Goal: Information Seeking & Learning: Compare options

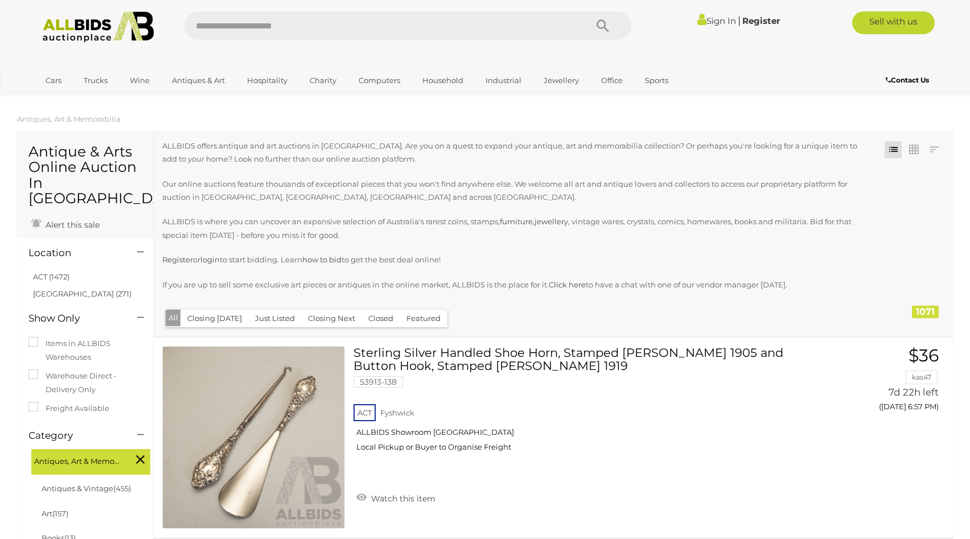
click at [91, 22] on img at bounding box center [98, 26] width 124 height 31
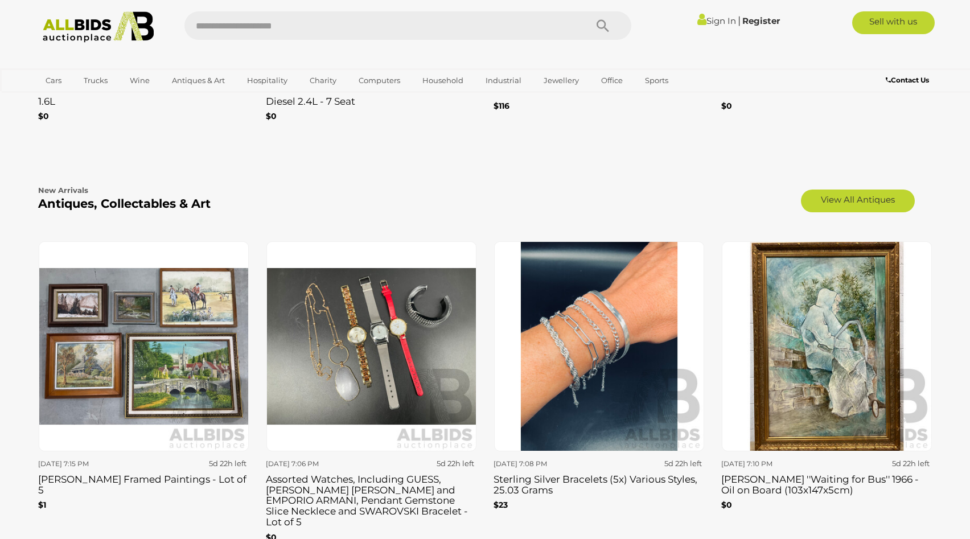
scroll to position [1859, 0]
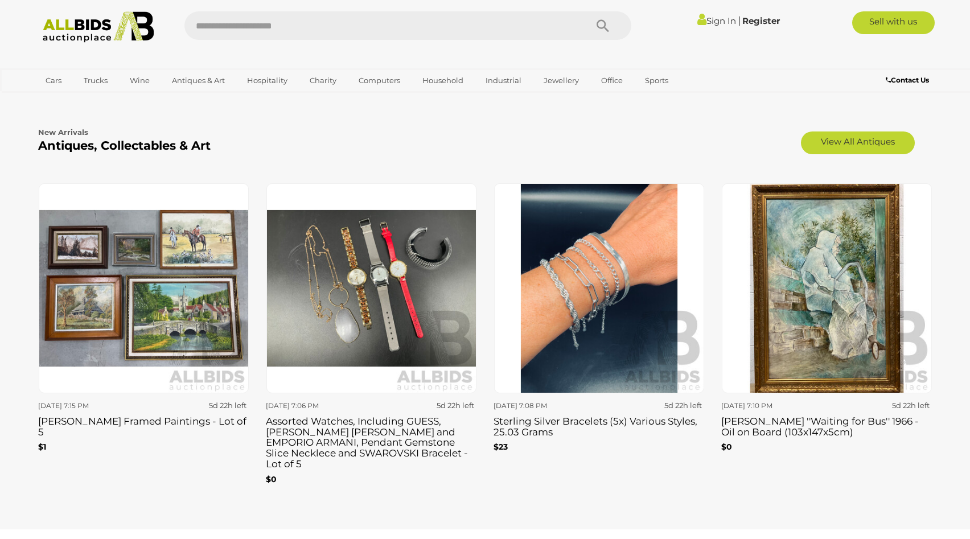
click at [359, 308] on img at bounding box center [372, 288] width 210 height 210
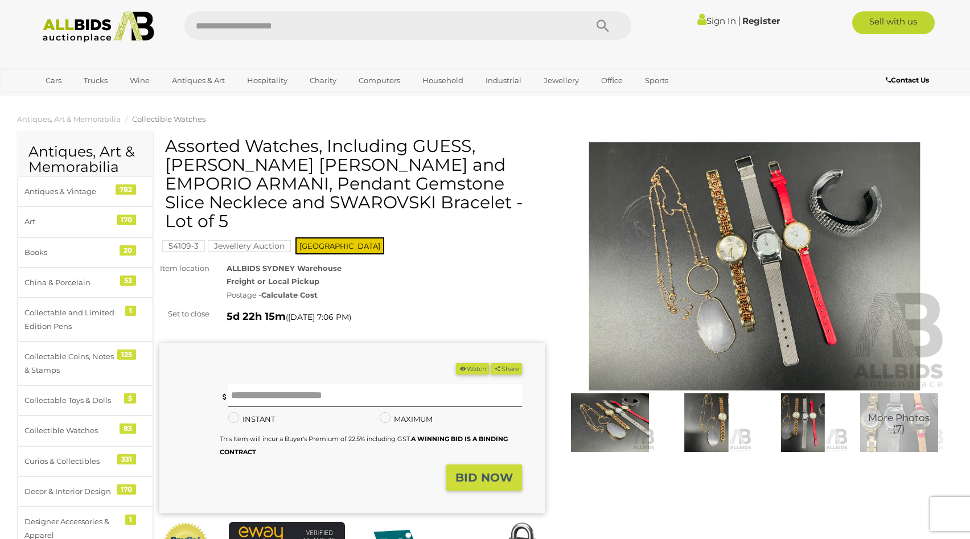
click at [153, 120] on span "Collectible Watches" at bounding box center [168, 118] width 73 height 9
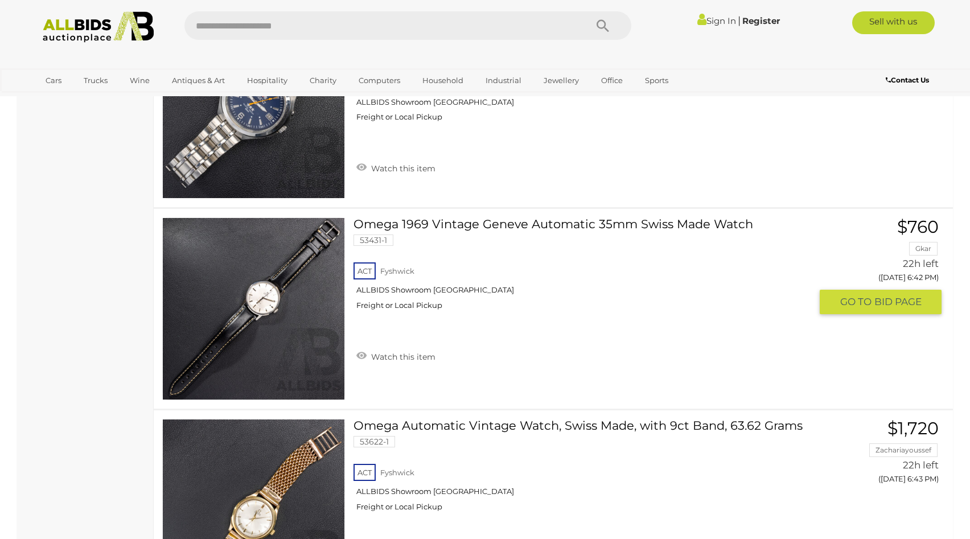
scroll to position [2440, 0]
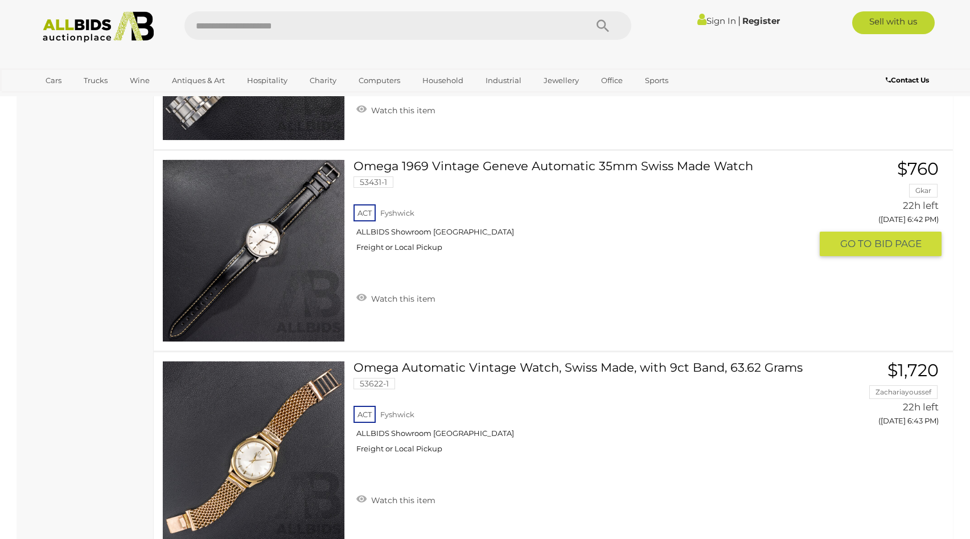
click at [610, 170] on link "Omega 1969 Vintage Geneve Automatic 35mm Swiss Made Watch 53431-1 ACT Fyshwick" at bounding box center [586, 209] width 449 height 101
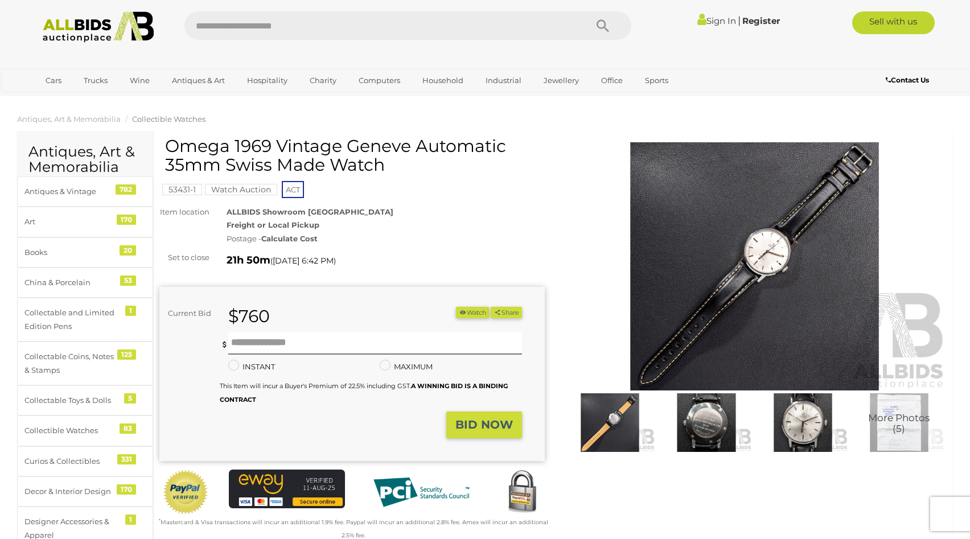
click at [700, 427] on img at bounding box center [706, 423] width 91 height 59
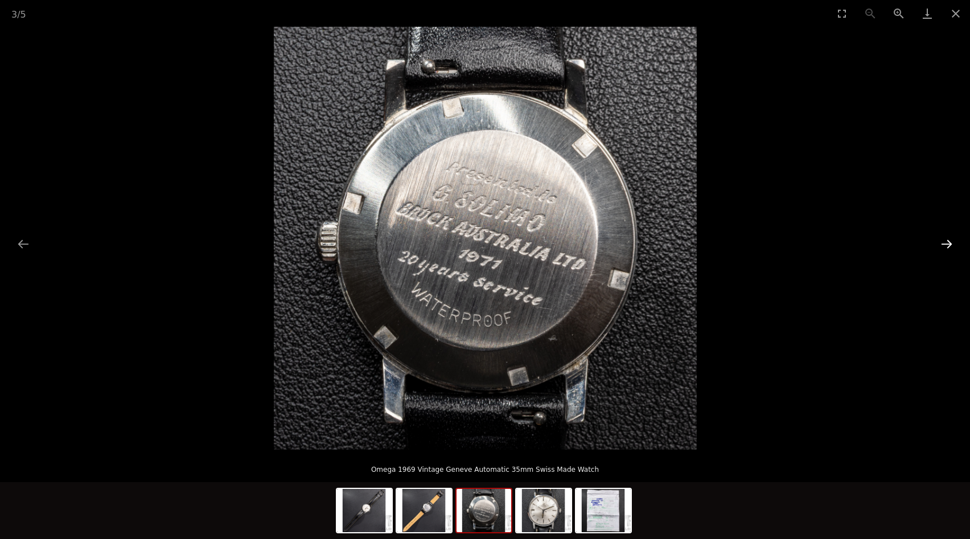
click at [945, 242] on button "Next slide" at bounding box center [947, 244] width 24 height 22
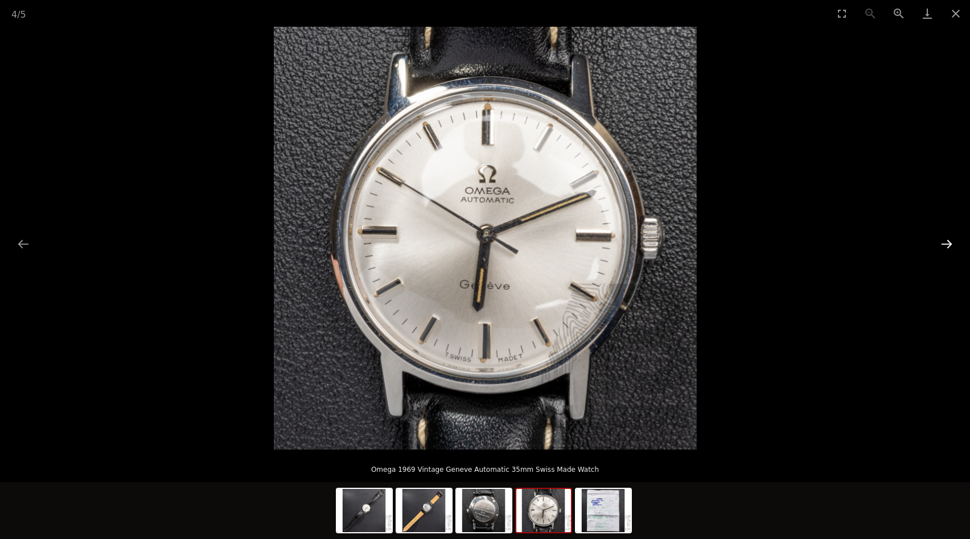
click at [945, 242] on button "Next slide" at bounding box center [947, 244] width 24 height 22
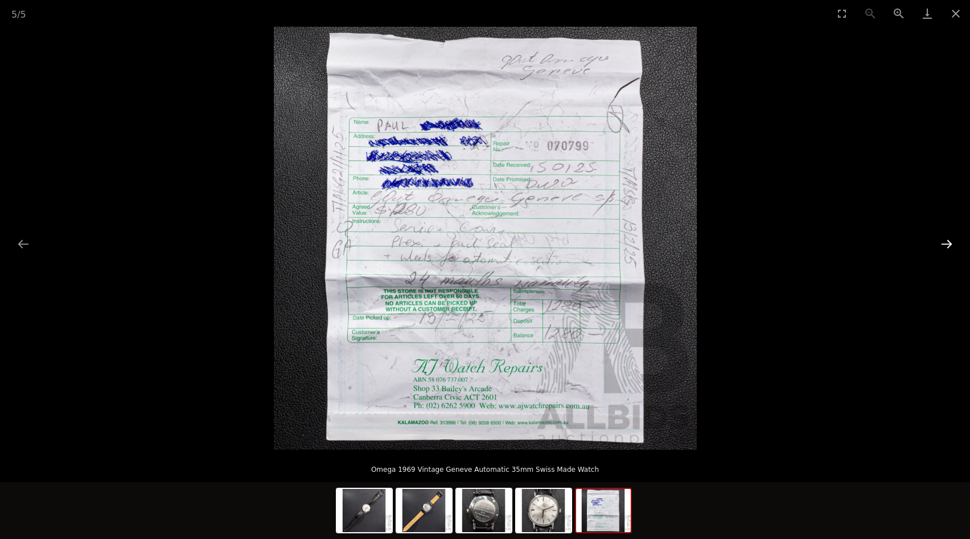
click at [945, 242] on button "Next slide" at bounding box center [947, 244] width 24 height 22
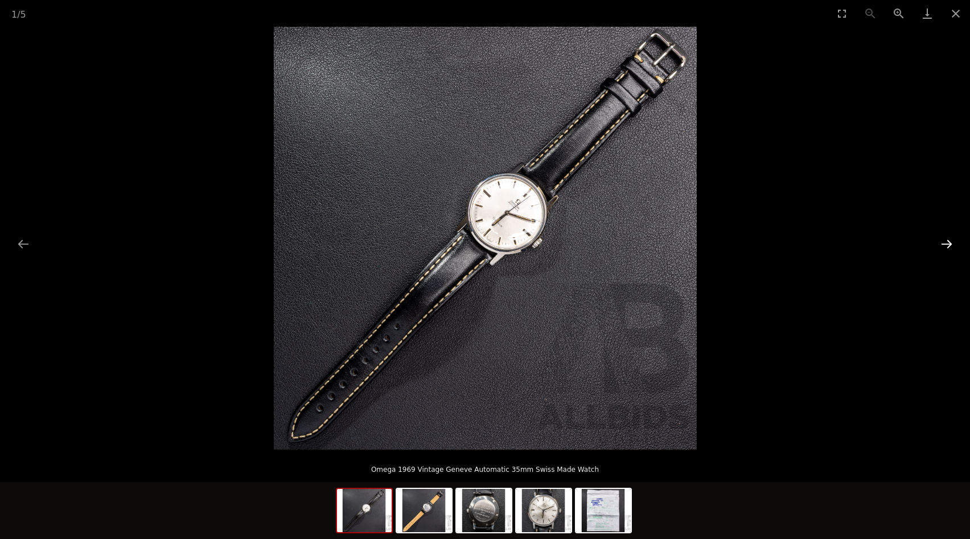
click at [949, 244] on button "Next slide" at bounding box center [947, 244] width 24 height 22
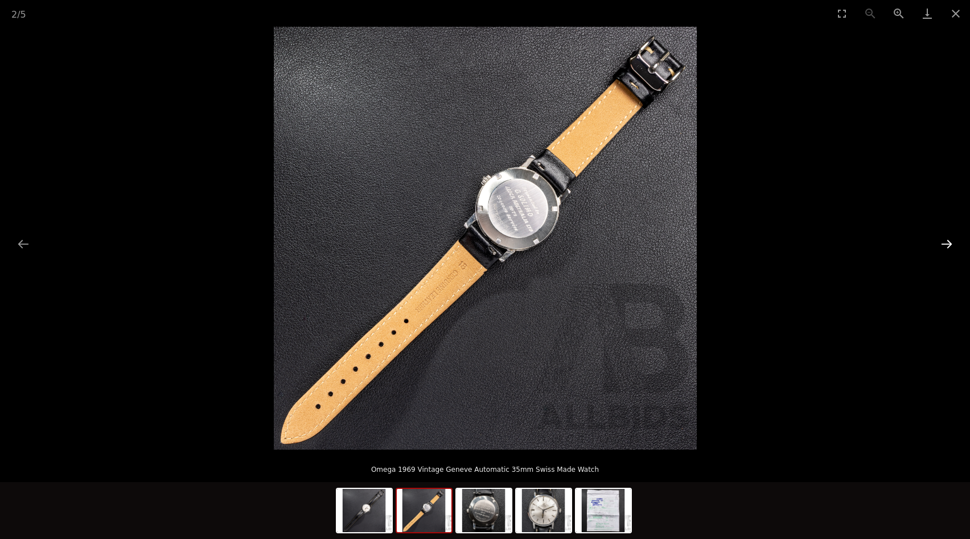
click at [949, 244] on button "Next slide" at bounding box center [947, 244] width 24 height 22
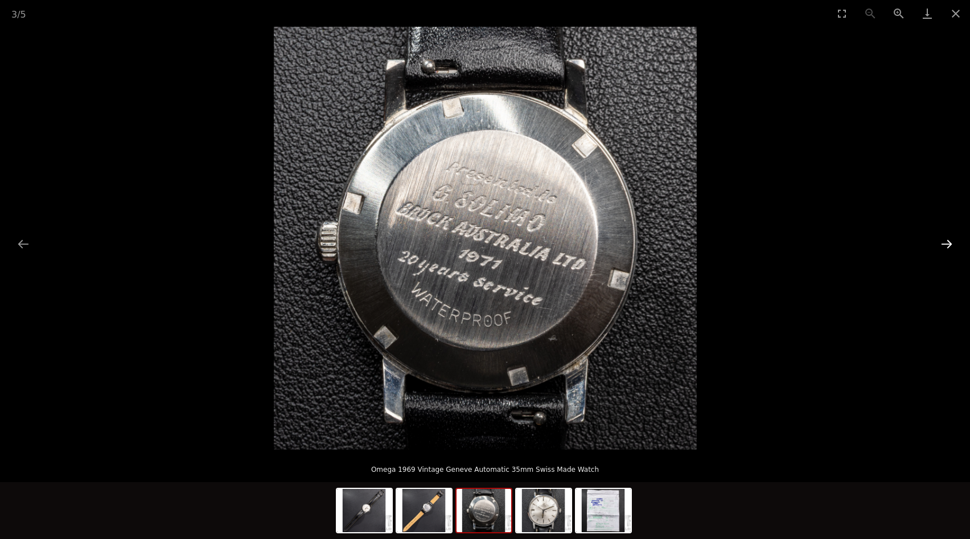
click at [949, 244] on button "Next slide" at bounding box center [947, 244] width 24 height 22
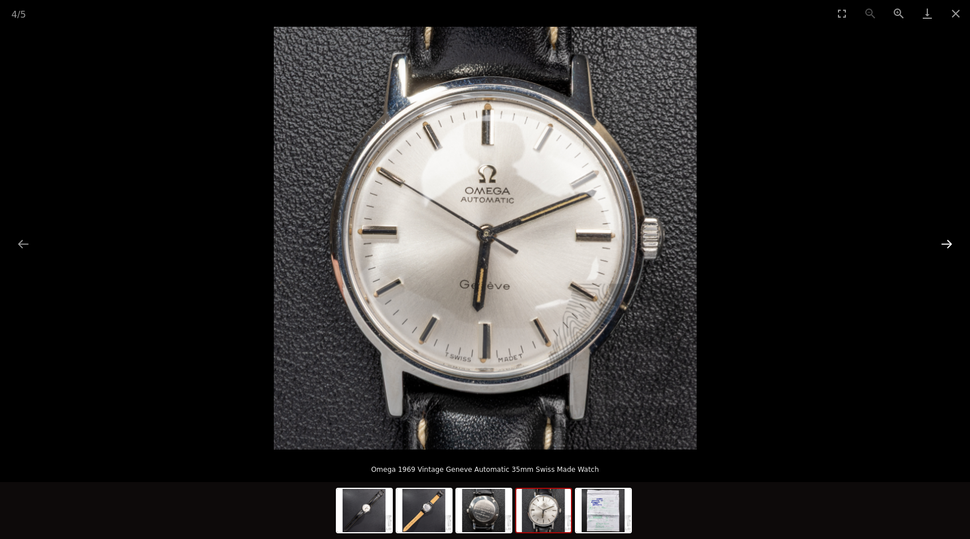
click at [949, 244] on button "Next slide" at bounding box center [947, 244] width 24 height 22
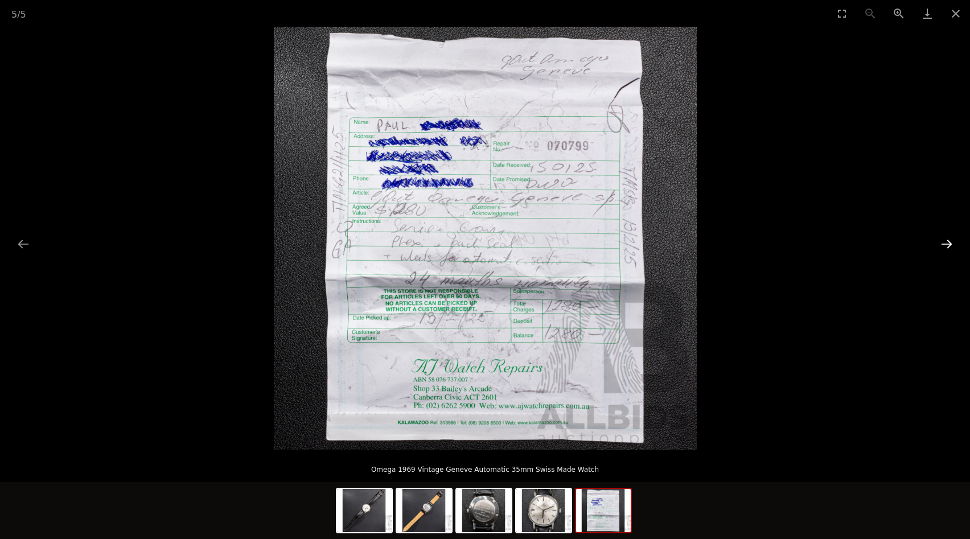
click at [949, 244] on button "Next slide" at bounding box center [947, 244] width 24 height 22
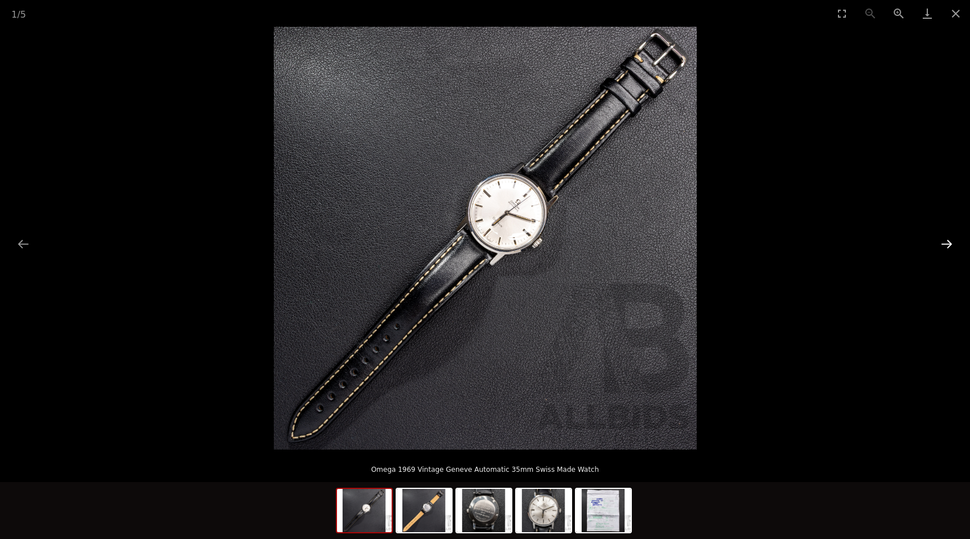
click at [949, 244] on button "Next slide" at bounding box center [947, 244] width 24 height 22
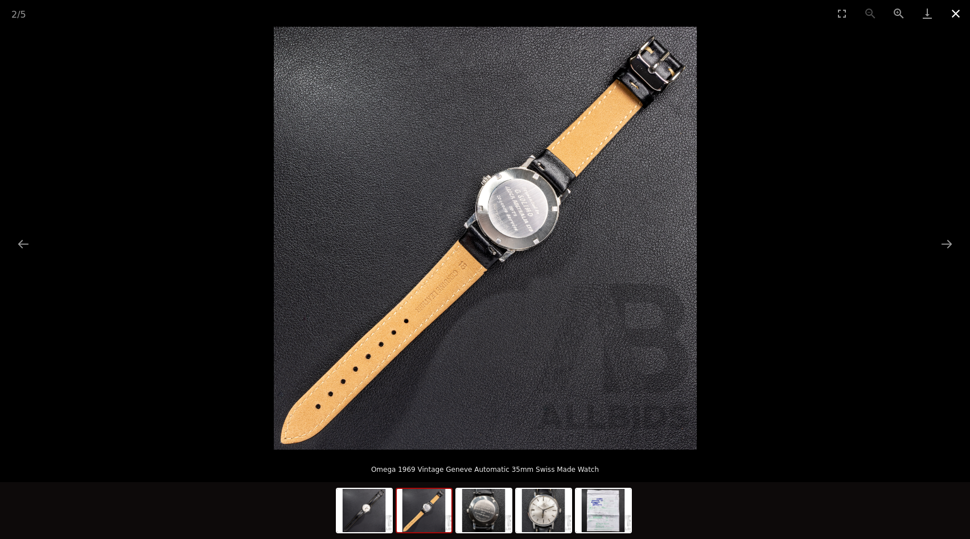
click at [956, 15] on button "Close gallery" at bounding box center [956, 13] width 28 height 27
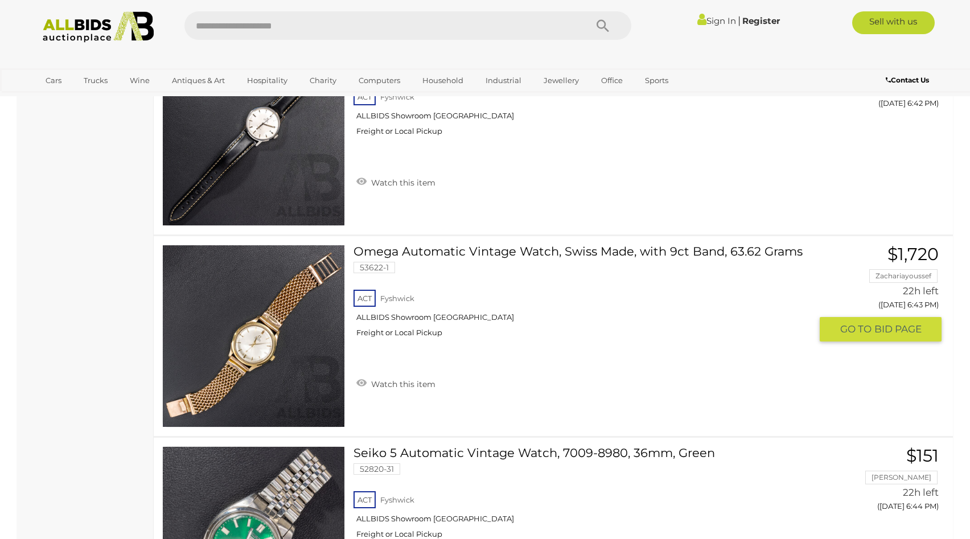
scroll to position [2614, 0]
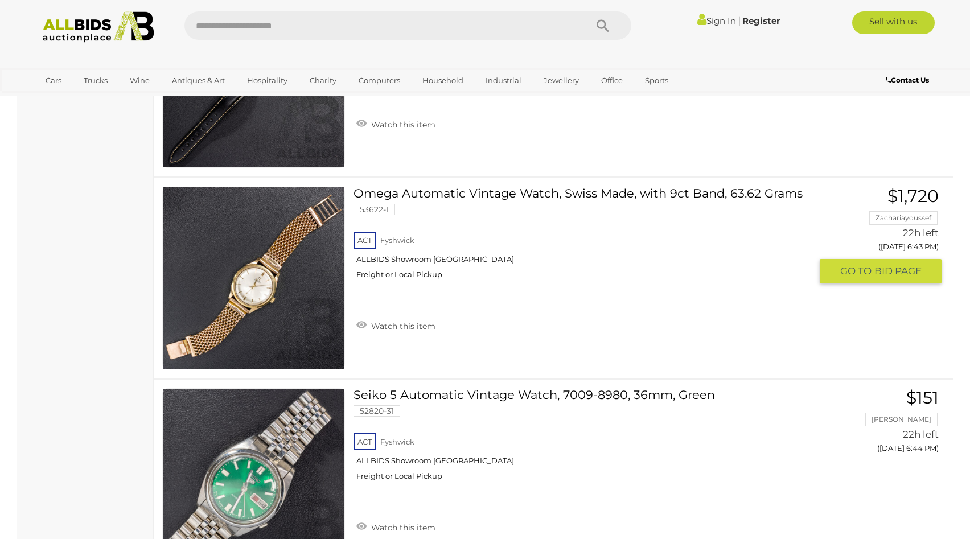
click at [701, 195] on link "Omega Automatic Vintage Watch, Swiss Made, with 9ct Band, 63.62 Grams 53622-1 A…" at bounding box center [586, 237] width 449 height 101
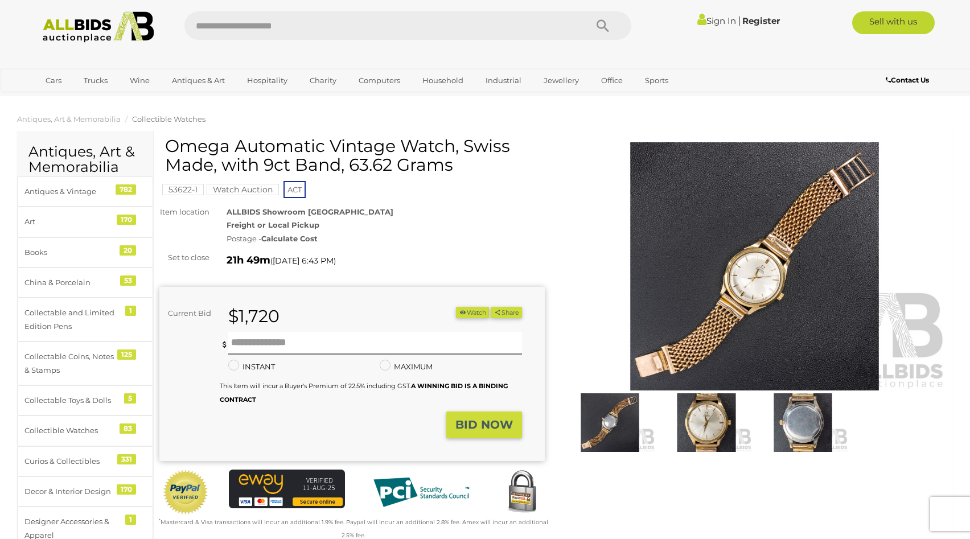
click at [706, 423] on img at bounding box center [706, 423] width 91 height 59
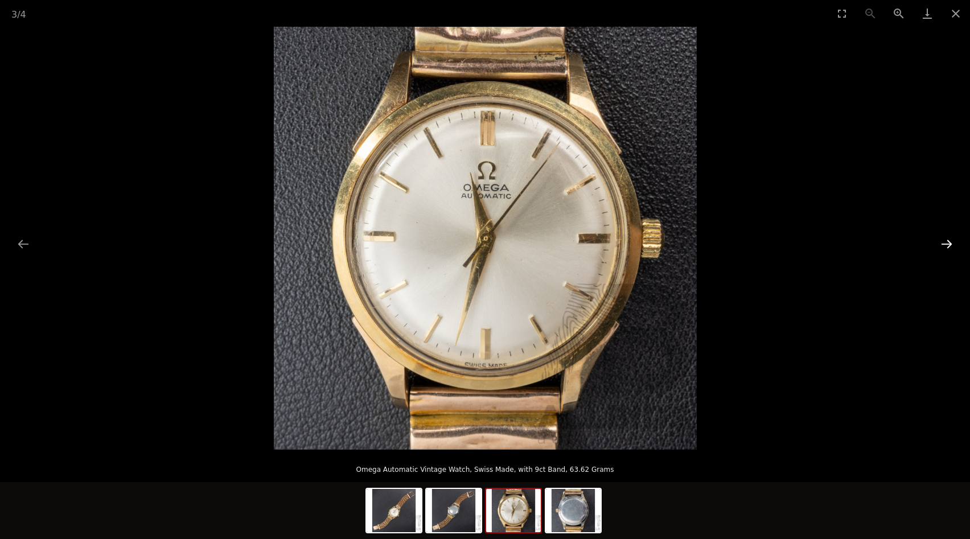
click at [941, 243] on button "Next slide" at bounding box center [947, 244] width 24 height 22
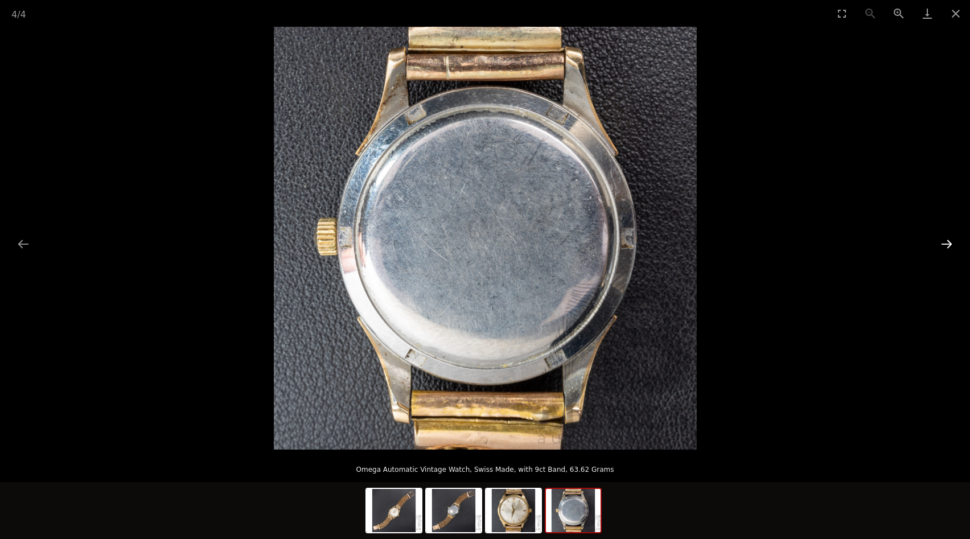
click at [942, 243] on button "Next slide" at bounding box center [947, 244] width 24 height 22
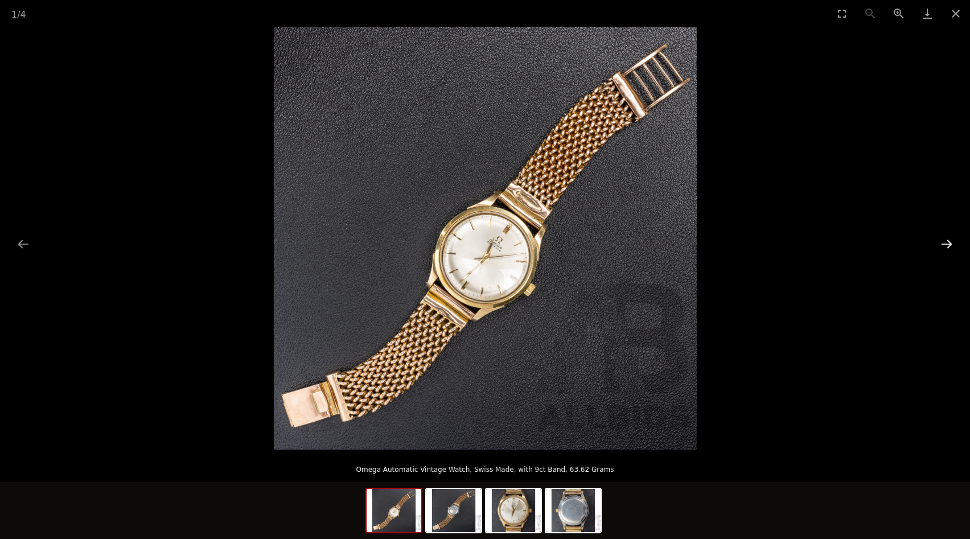
click at [945, 243] on button "Next slide" at bounding box center [947, 244] width 24 height 22
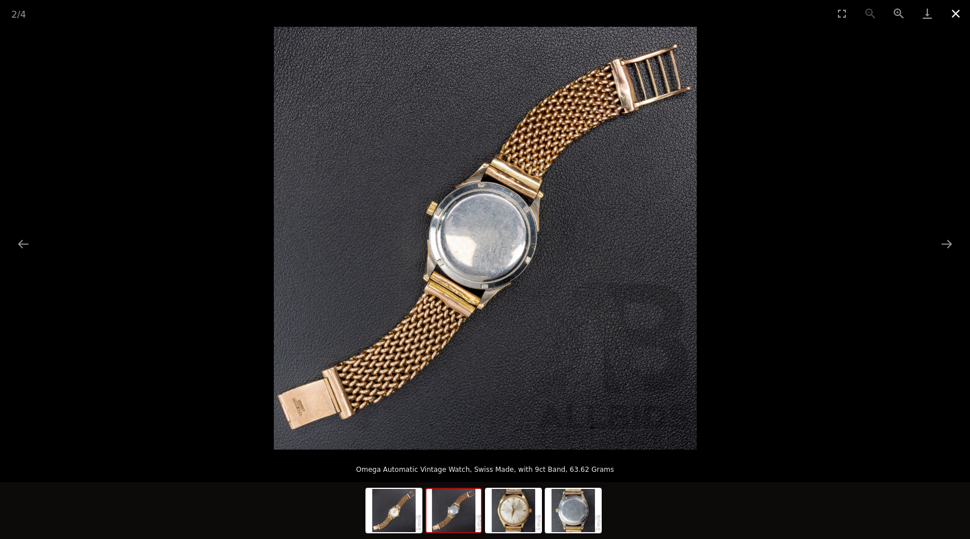
click at [958, 16] on button "Close gallery" at bounding box center [956, 13] width 28 height 27
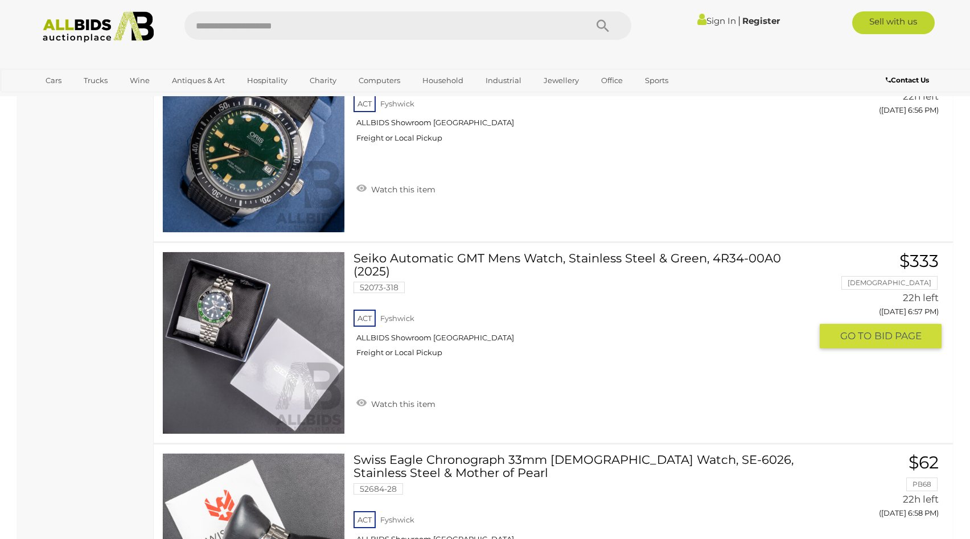
scroll to position [5228, 0]
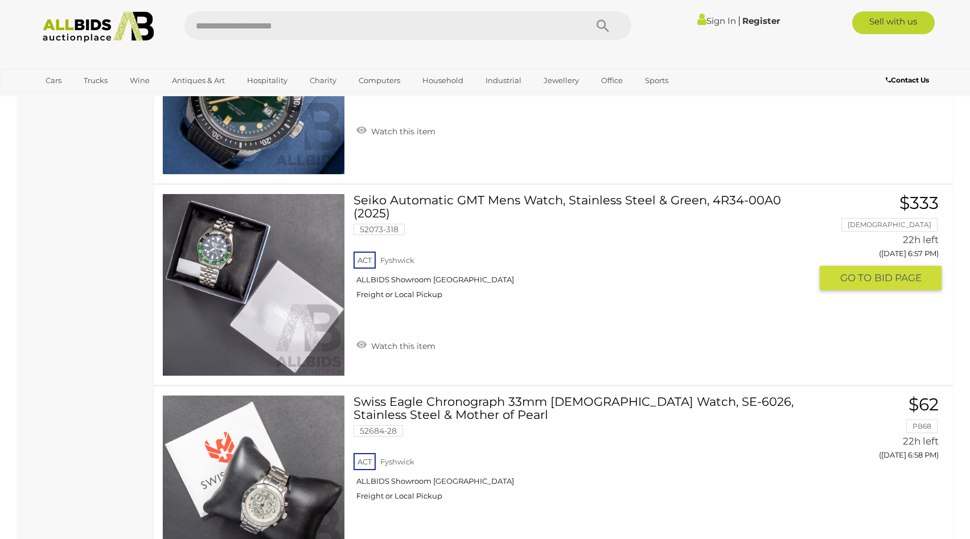
click at [619, 201] on link "Seiko Automatic GMT Mens Watch, Stainless Steel & Green, 4R34-00A0 (2025) 52073…" at bounding box center [586, 251] width 449 height 114
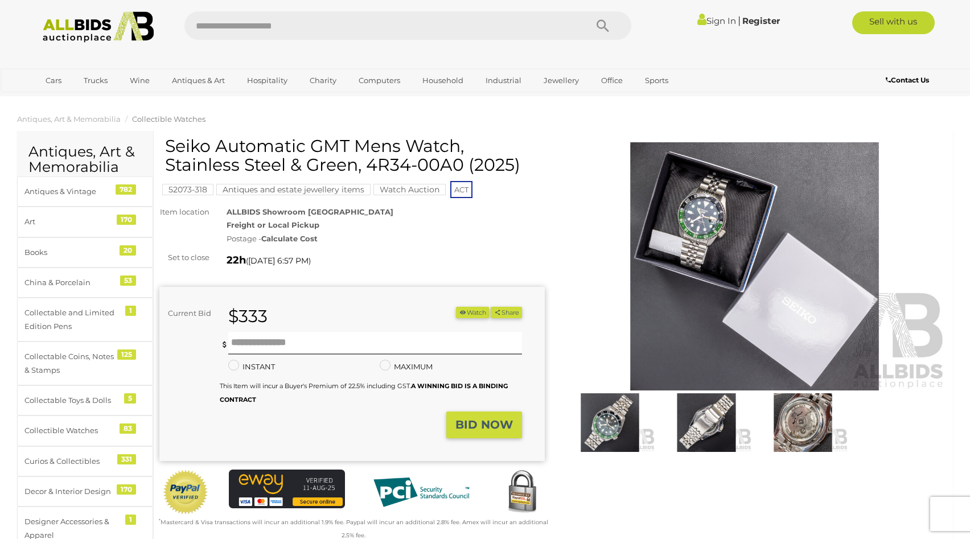
click at [616, 429] on img at bounding box center [610, 423] width 91 height 59
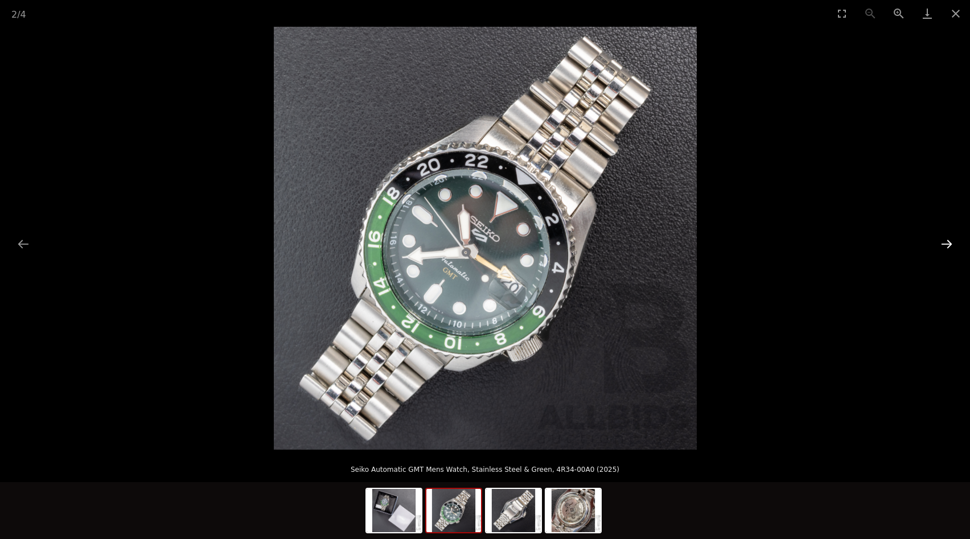
click at [944, 244] on button "Next slide" at bounding box center [947, 244] width 24 height 22
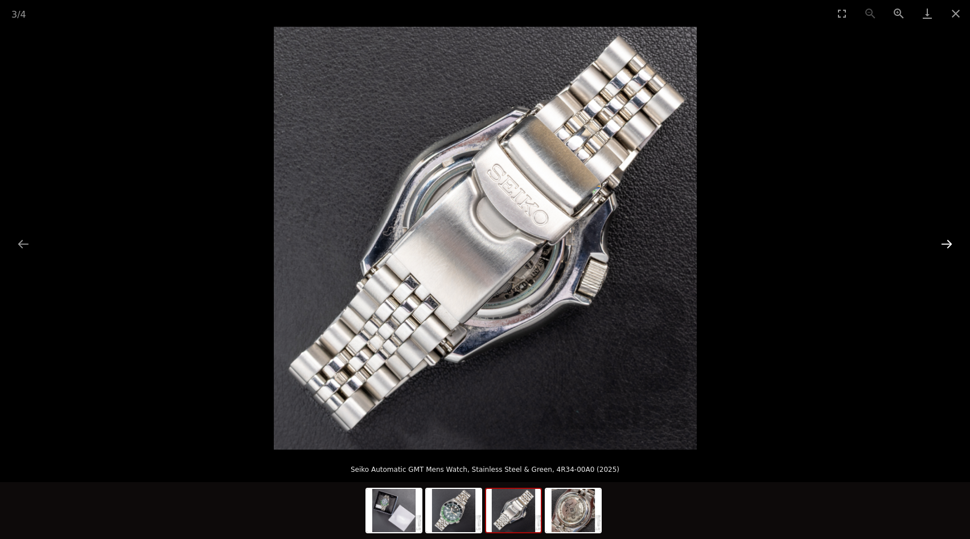
click at [944, 244] on button "Next slide" at bounding box center [947, 244] width 24 height 22
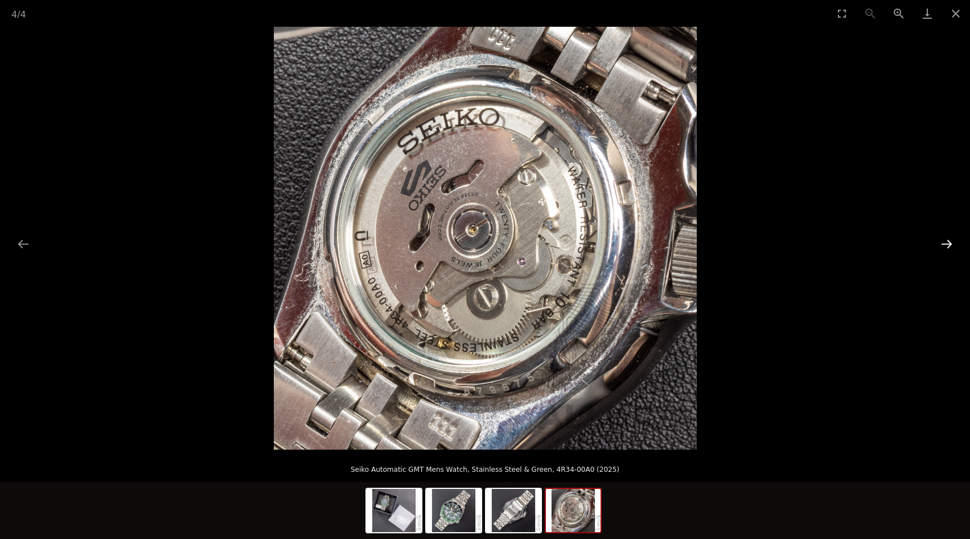
click at [944, 244] on button "Next slide" at bounding box center [947, 244] width 24 height 22
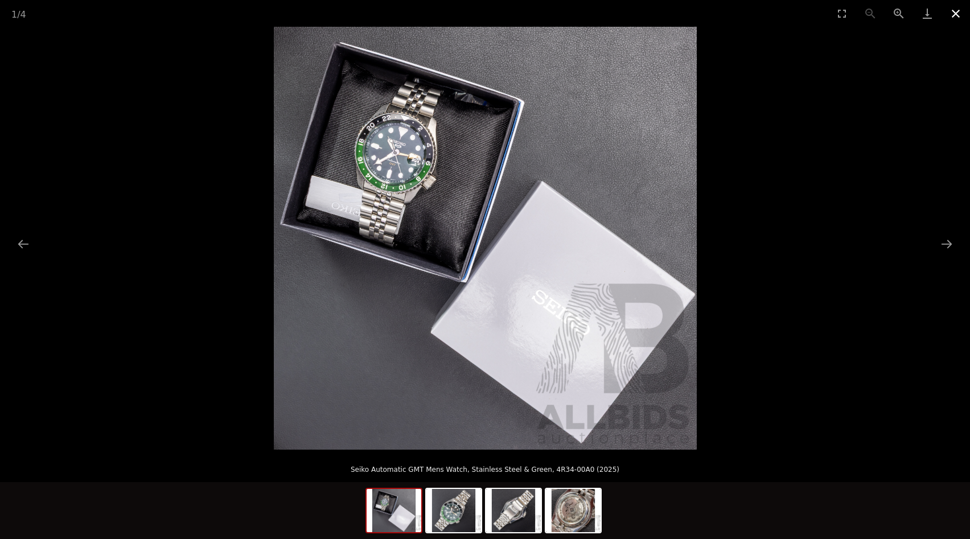
click at [952, 14] on button "Close gallery" at bounding box center [956, 13] width 28 height 27
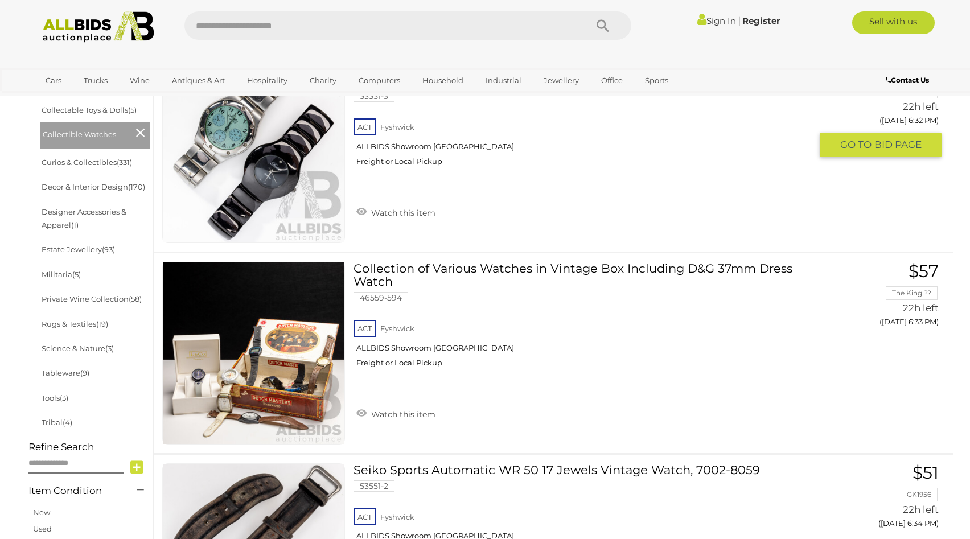
scroll to position [639, 0]
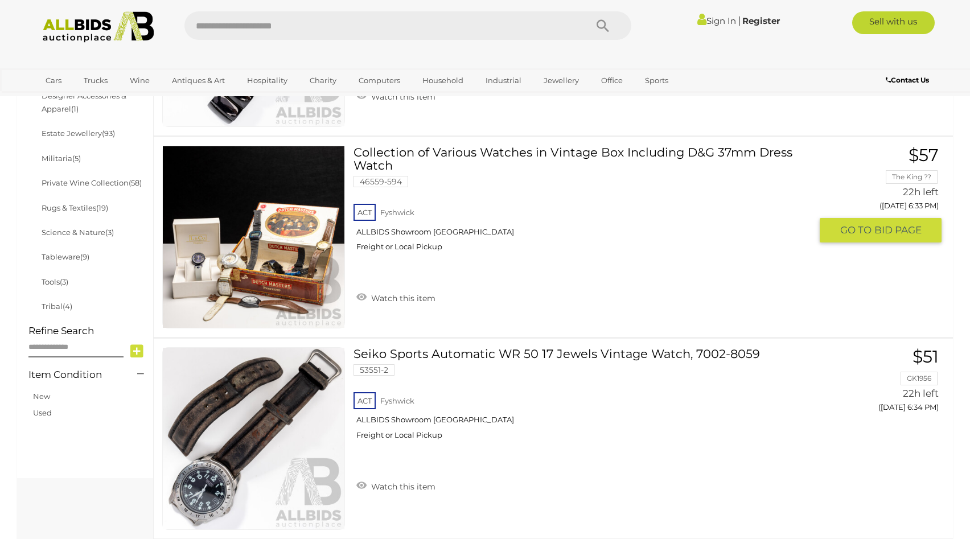
click at [572, 154] on link "Collection of Various Watches in Vintage Box Including D&G 37mm Dress Watch 465…" at bounding box center [586, 203] width 449 height 114
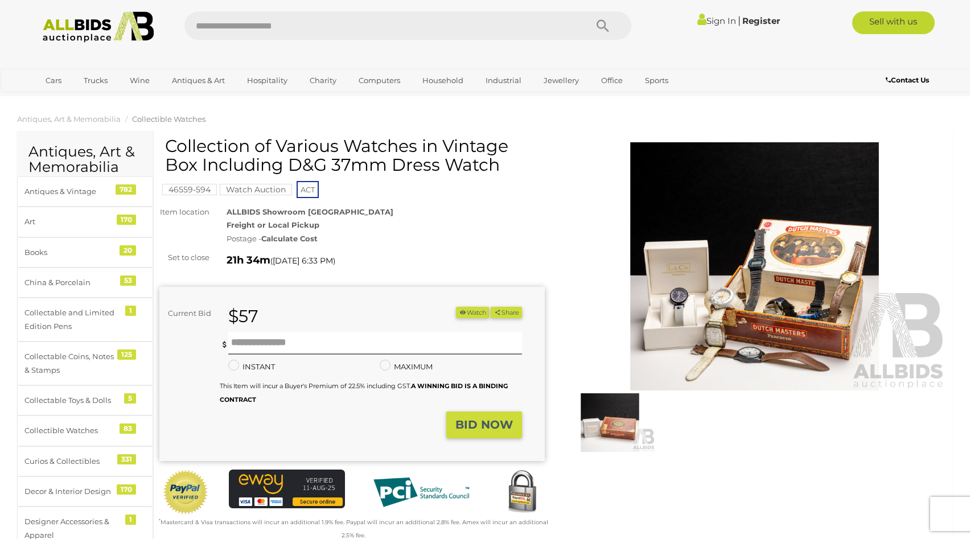
click at [758, 309] on img at bounding box center [755, 266] width 386 height 248
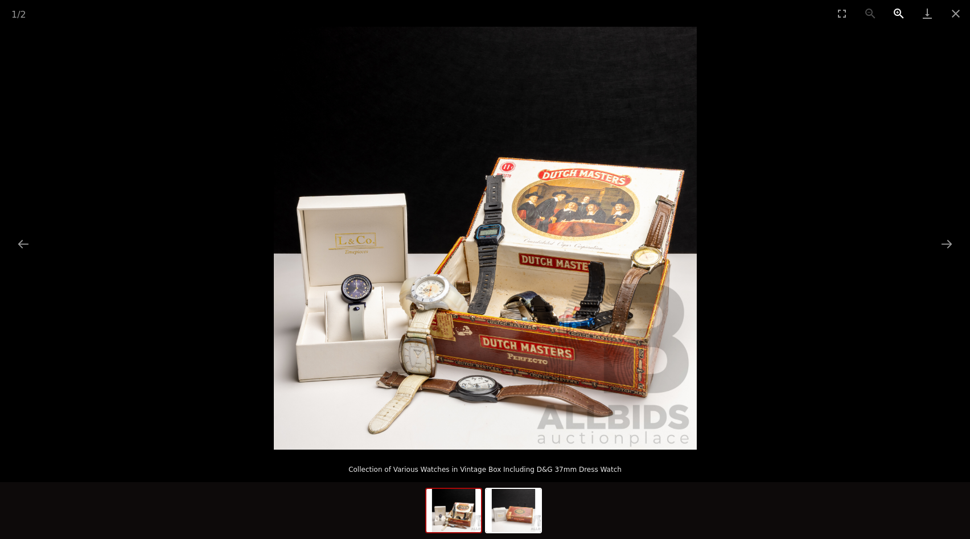
click at [898, 11] on button "Zoom in" at bounding box center [899, 13] width 28 height 27
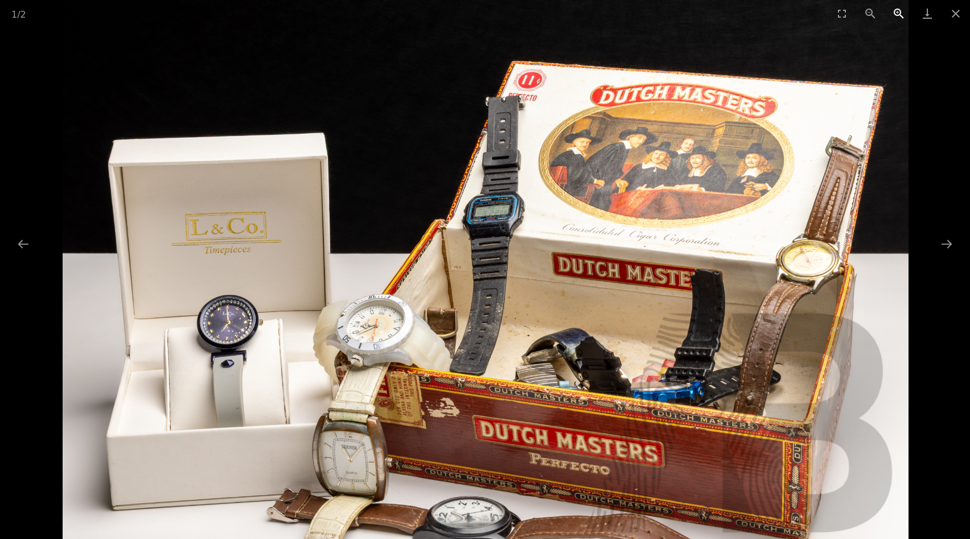
click at [898, 11] on button "Zoom in" at bounding box center [899, 13] width 28 height 27
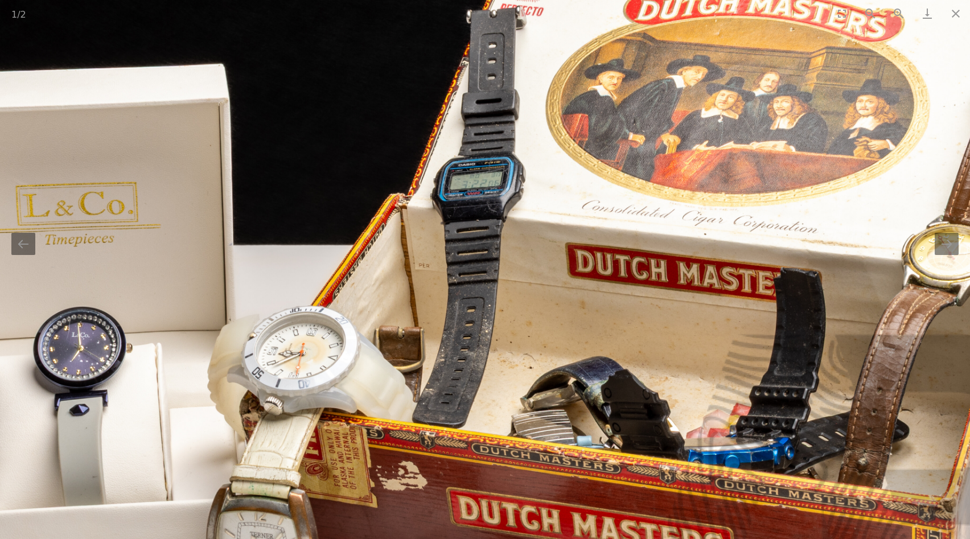
drag, startPoint x: 575, startPoint y: 273, endPoint x: 555, endPoint y: 264, distance: 21.2
click at [555, 264] on img at bounding box center [465, 198] width 1269 height 1269
click at [958, 10] on button "Close gallery" at bounding box center [956, 13] width 28 height 27
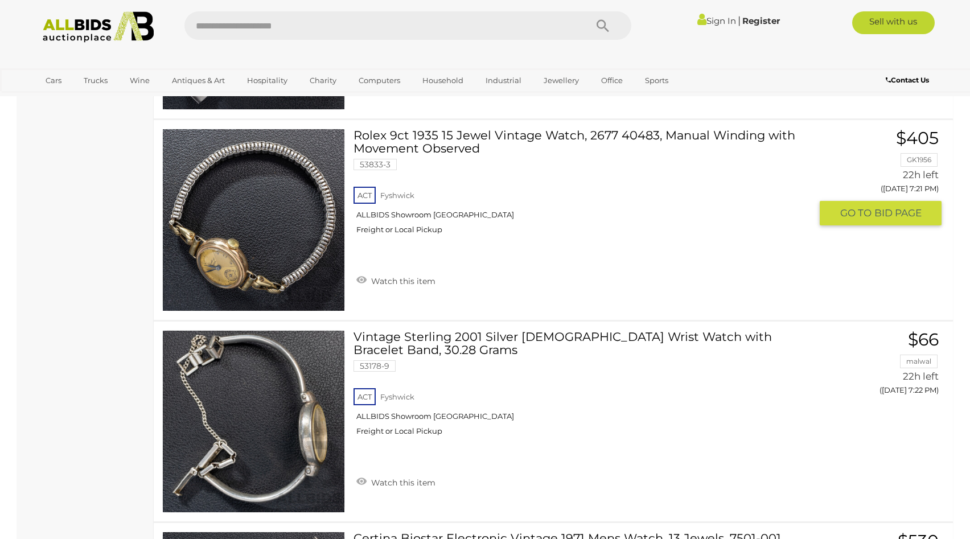
scroll to position [9817, 0]
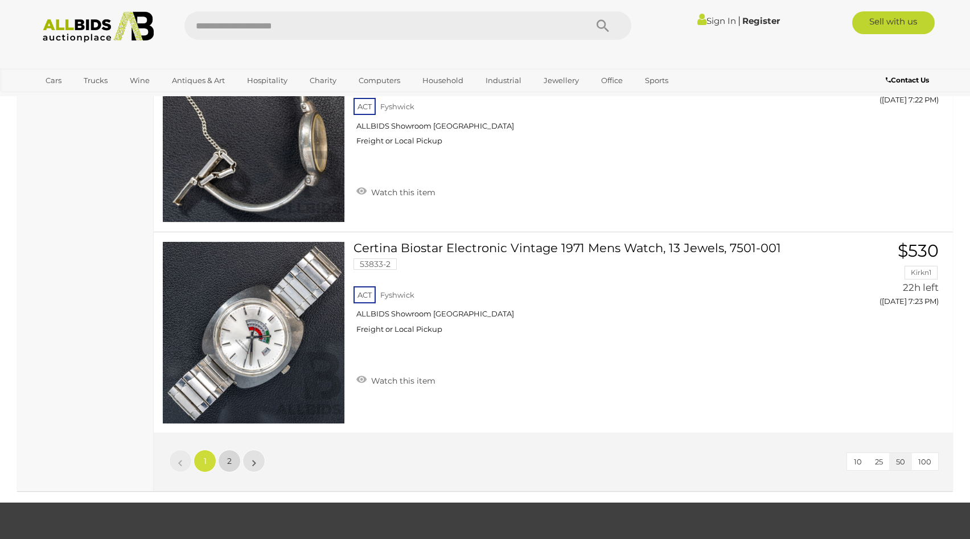
click at [233, 464] on link "2" at bounding box center [229, 461] width 23 height 23
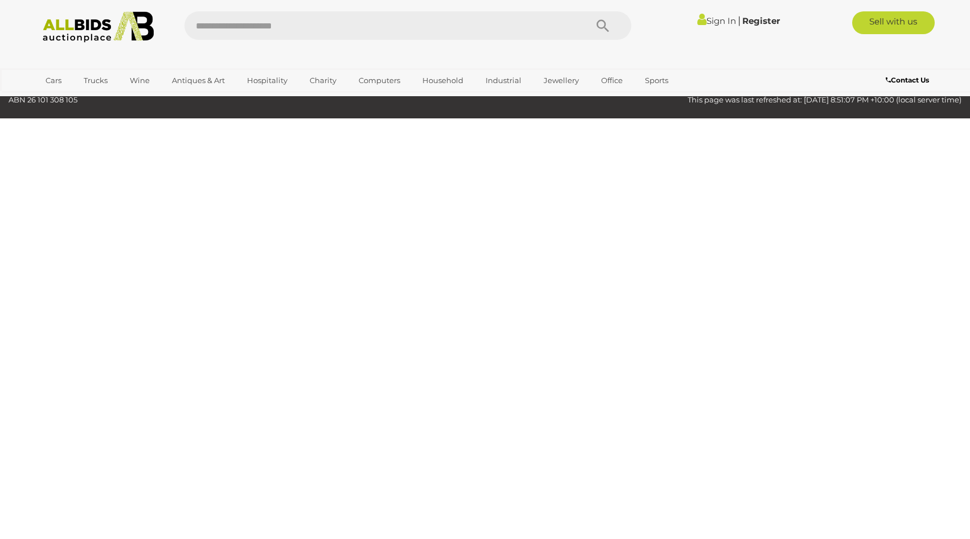
scroll to position [55, 0]
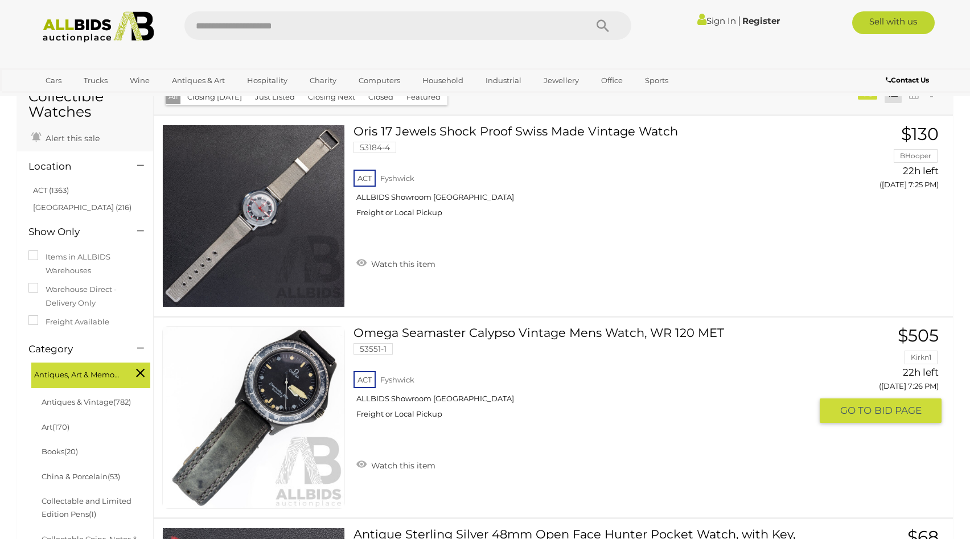
scroll to position [6562, 0]
